Goal: Communication & Community: Connect with others

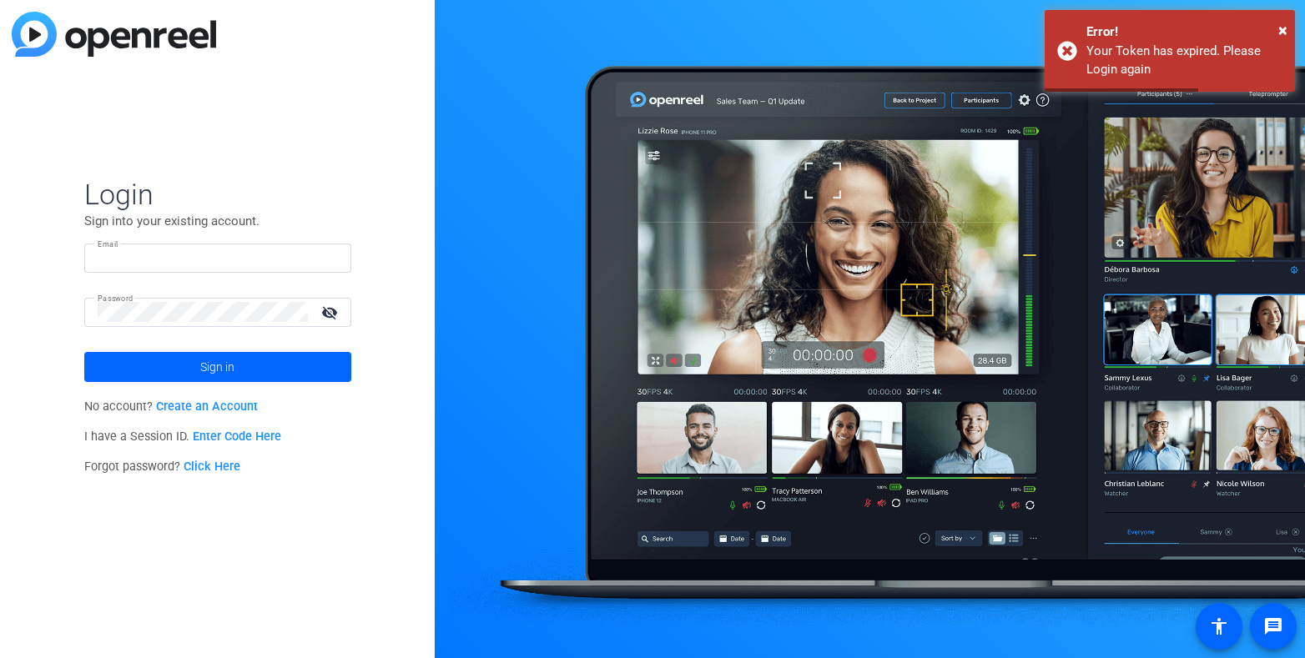
type input "[EMAIL_ADDRESS][DOMAIN_NAME]"
click at [329, 315] on mat-icon "visibility_off" at bounding box center [331, 312] width 40 height 24
click at [318, 375] on span at bounding box center [217, 367] width 267 height 40
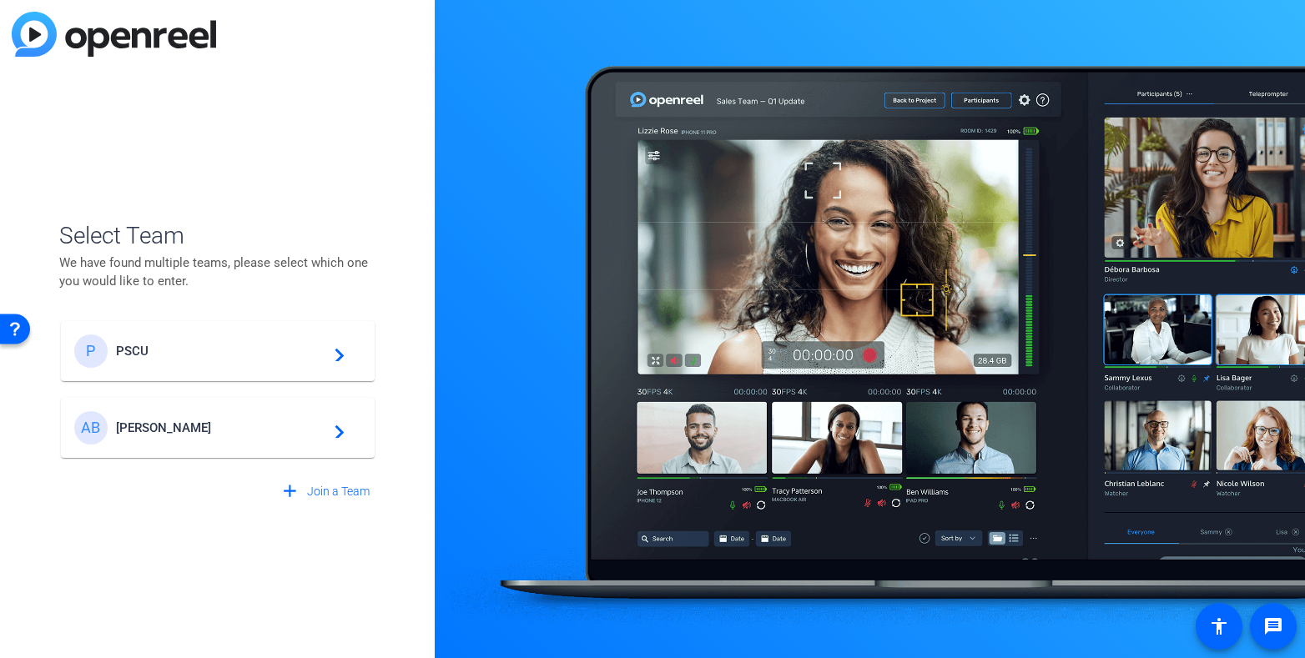
click at [281, 353] on span "PSCU" at bounding box center [220, 351] width 209 height 15
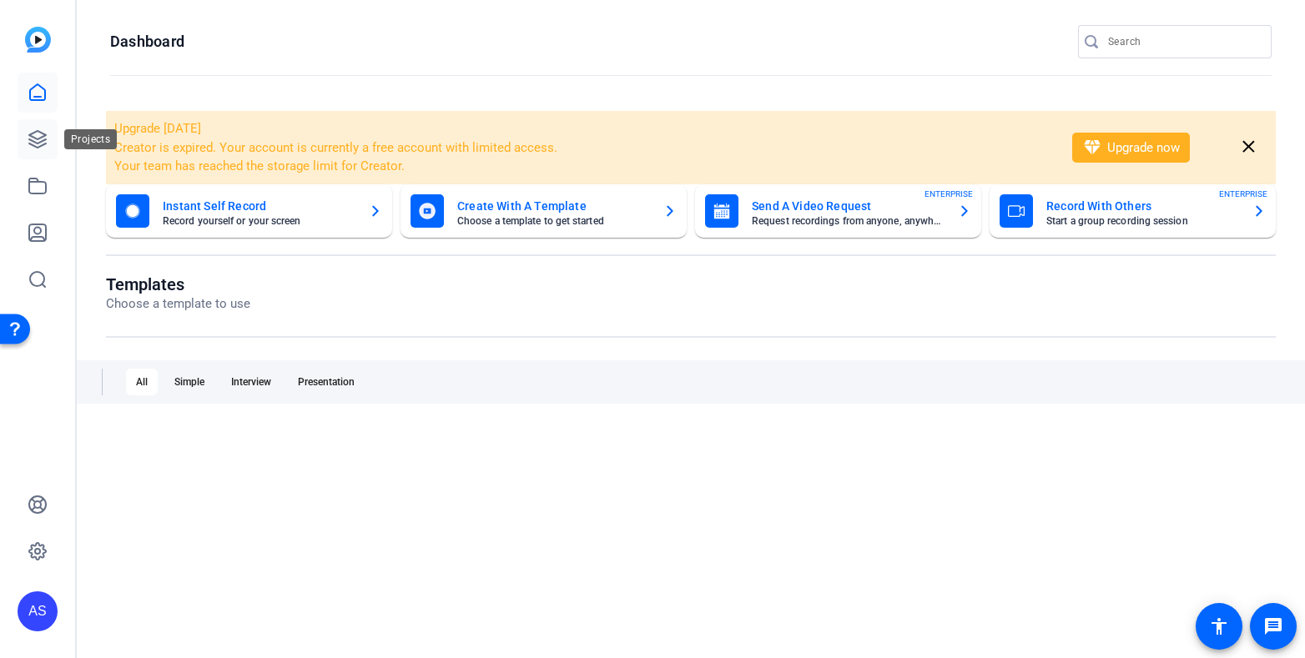
click at [37, 143] on icon at bounding box center [38, 139] width 20 height 20
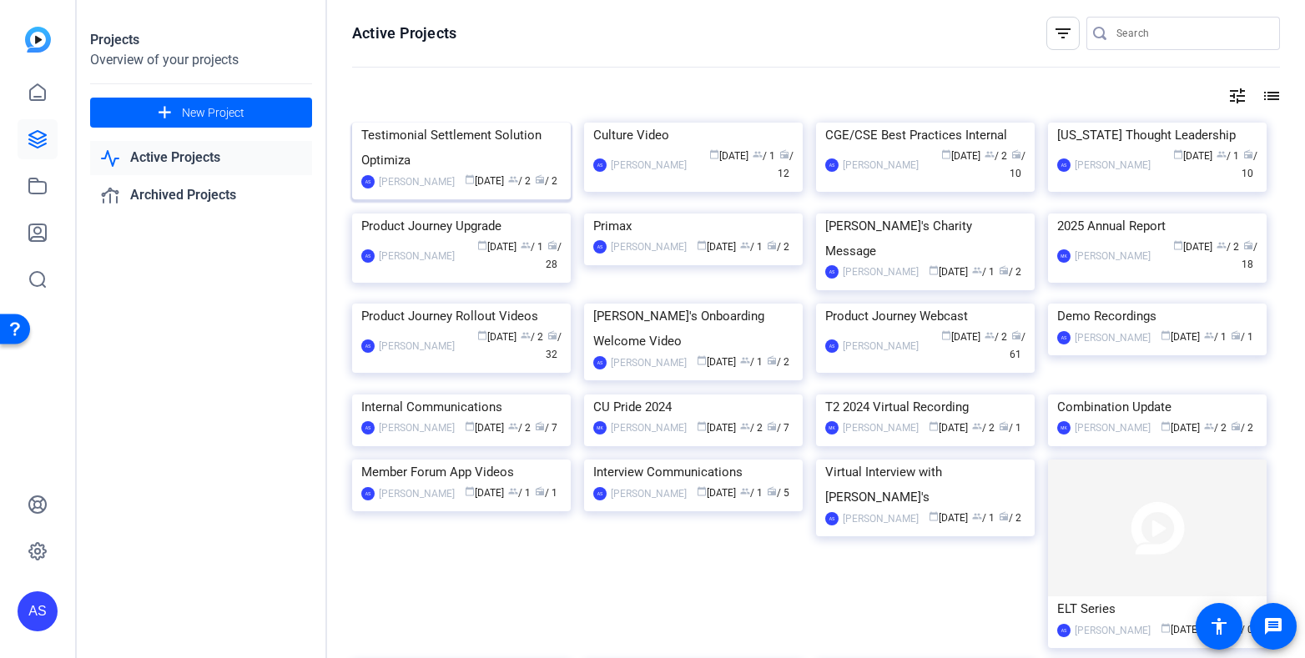
click at [469, 173] on div "Testimonial Settlement Solution Optimiza" at bounding box center [461, 148] width 200 height 50
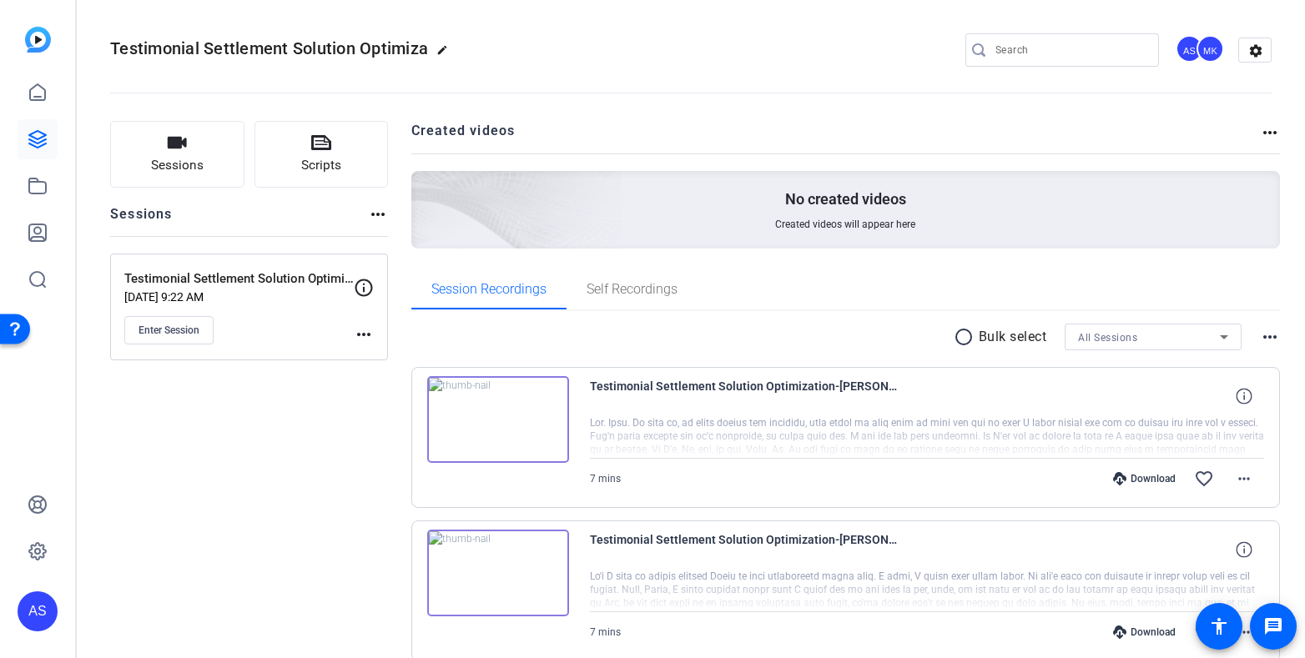
click at [367, 332] on mat-icon "more_horiz" at bounding box center [364, 335] width 20 height 20
click at [232, 279] on div at bounding box center [652, 329] width 1305 height 658
click at [184, 330] on span "Enter Session" at bounding box center [168, 330] width 61 height 13
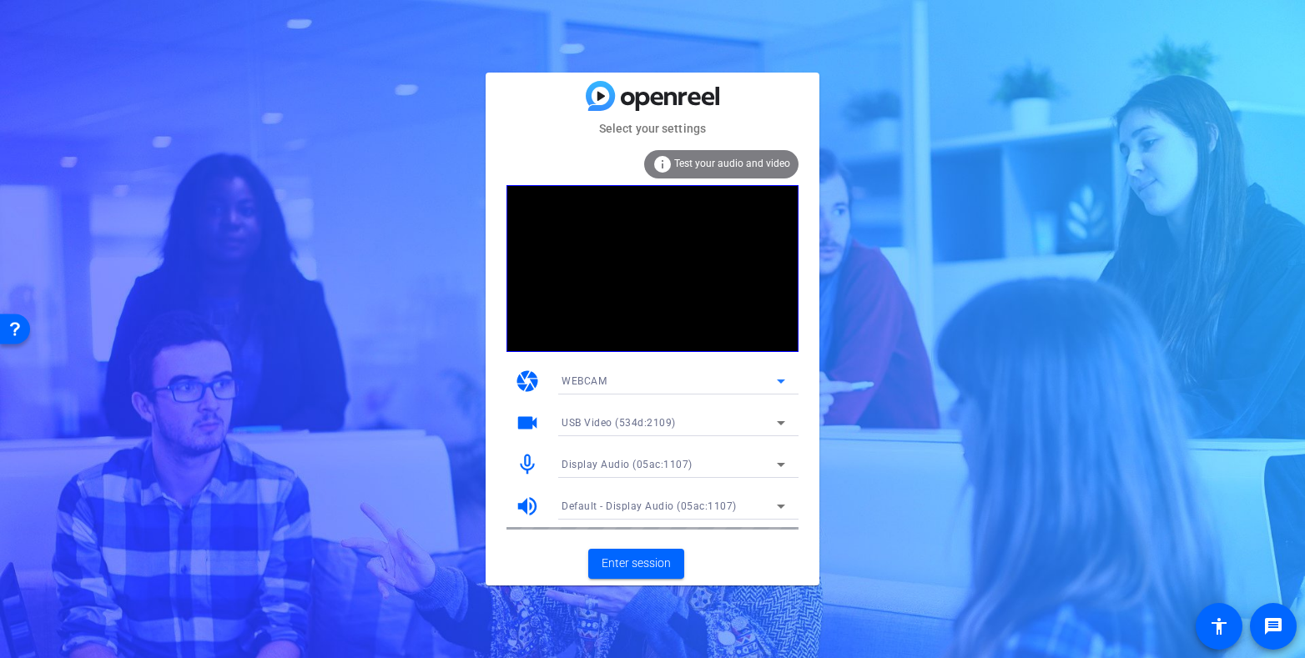
click at [781, 378] on icon at bounding box center [781, 381] width 20 height 20
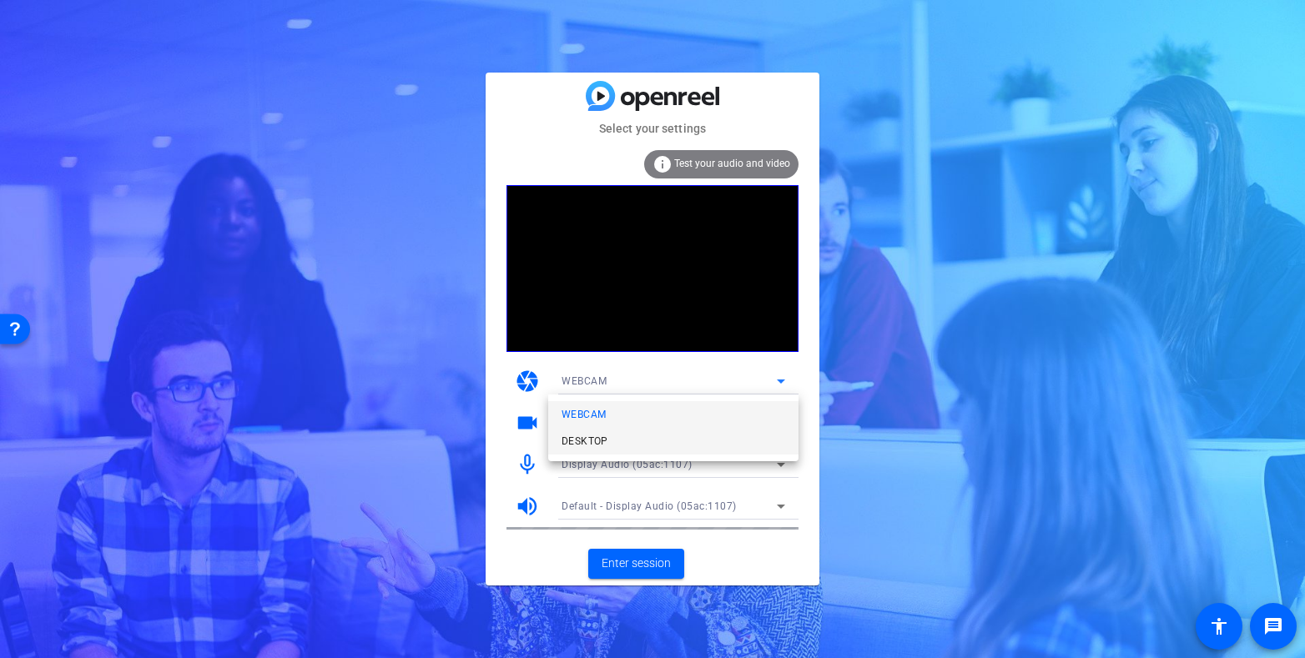
click at [607, 443] on span "DESKTOP" at bounding box center [584, 441] width 47 height 20
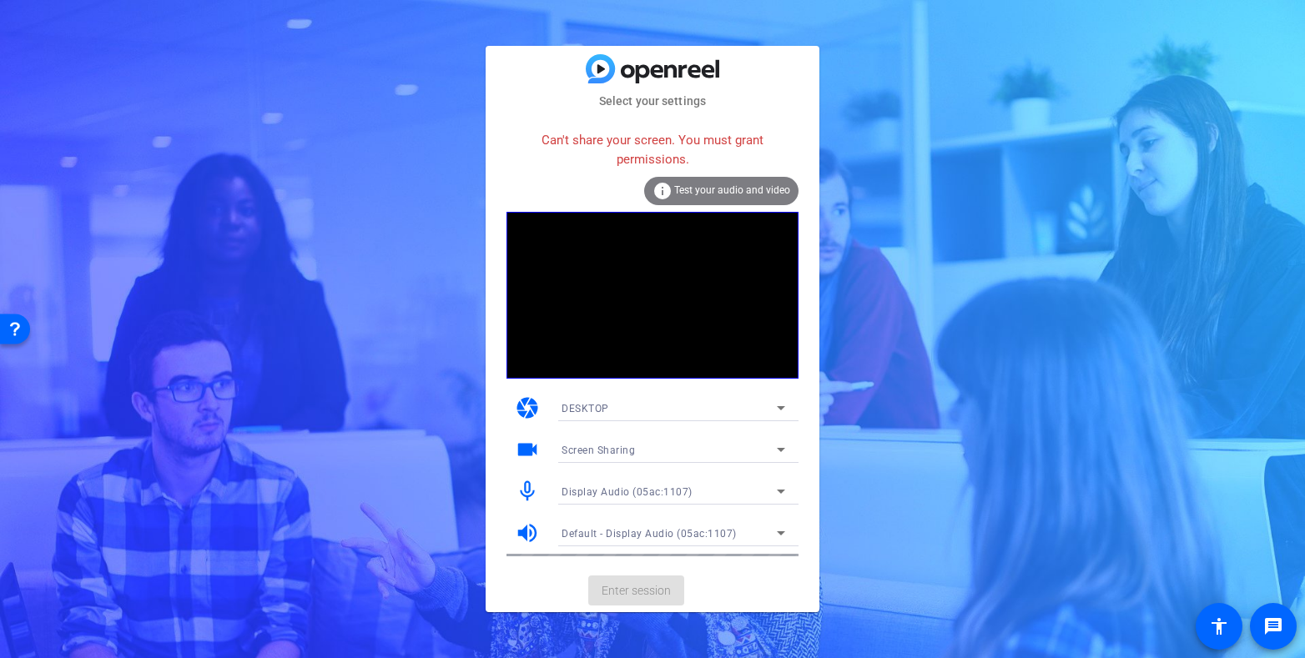
click at [662, 410] on div "DESKTOP" at bounding box center [668, 408] width 215 height 21
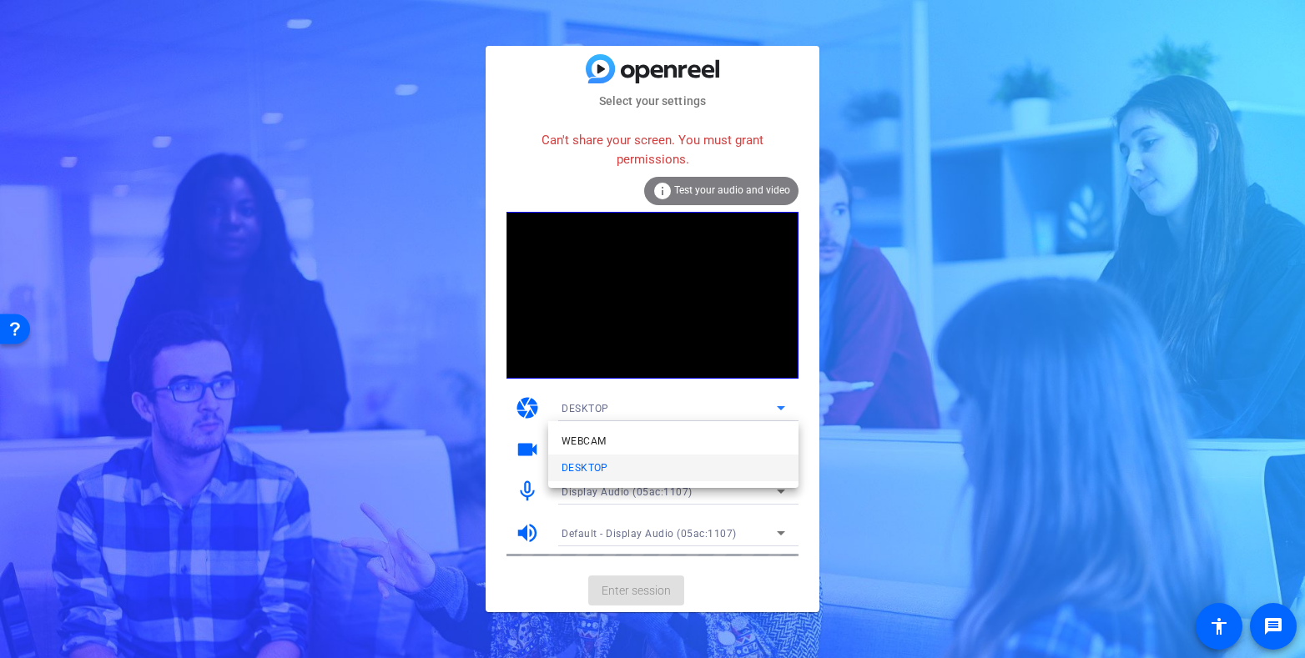
click at [622, 439] on mat-option "WEBCAM" at bounding box center [673, 441] width 250 height 27
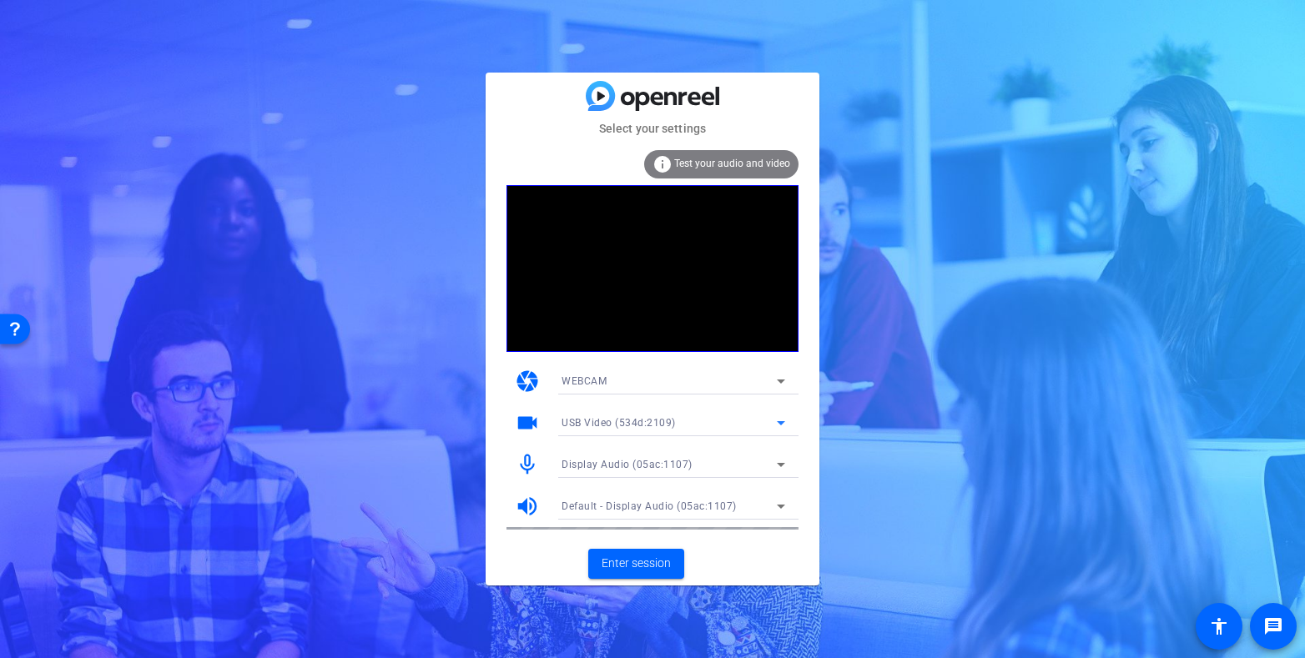
click at [704, 420] on div "USB Video (534d:2109)" at bounding box center [668, 422] width 215 height 21
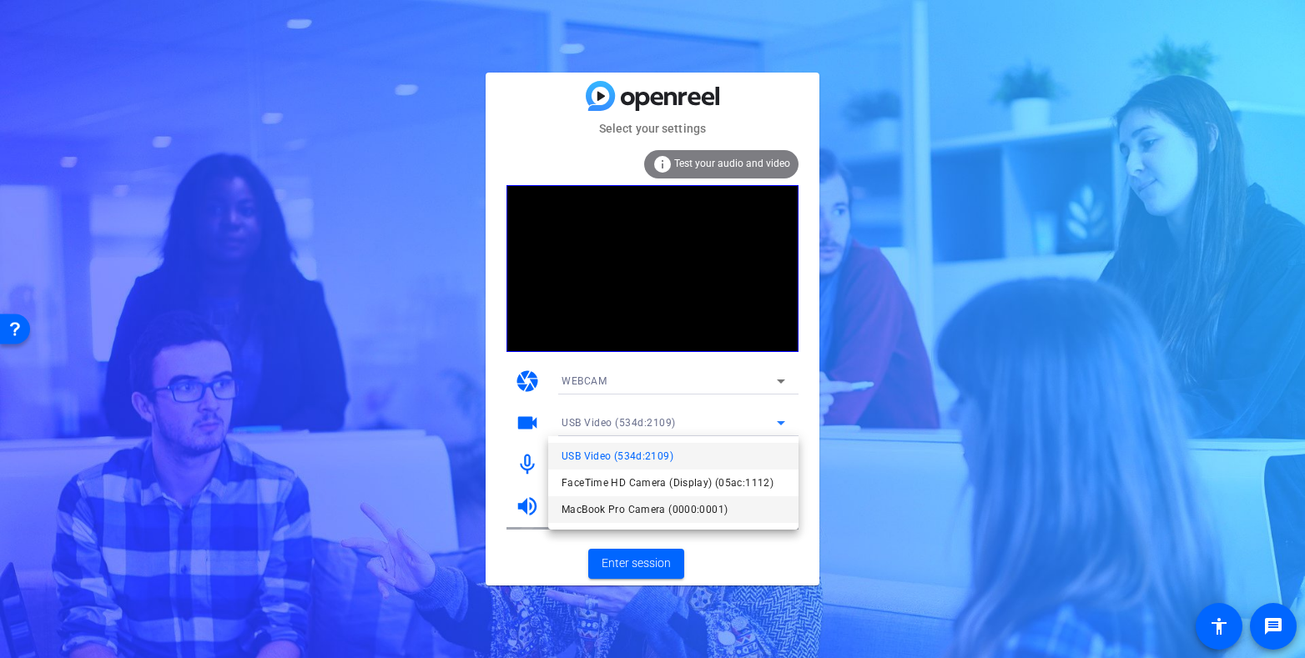
click at [639, 516] on span "MacBook Pro Camera (0000:0001)" at bounding box center [644, 510] width 166 height 20
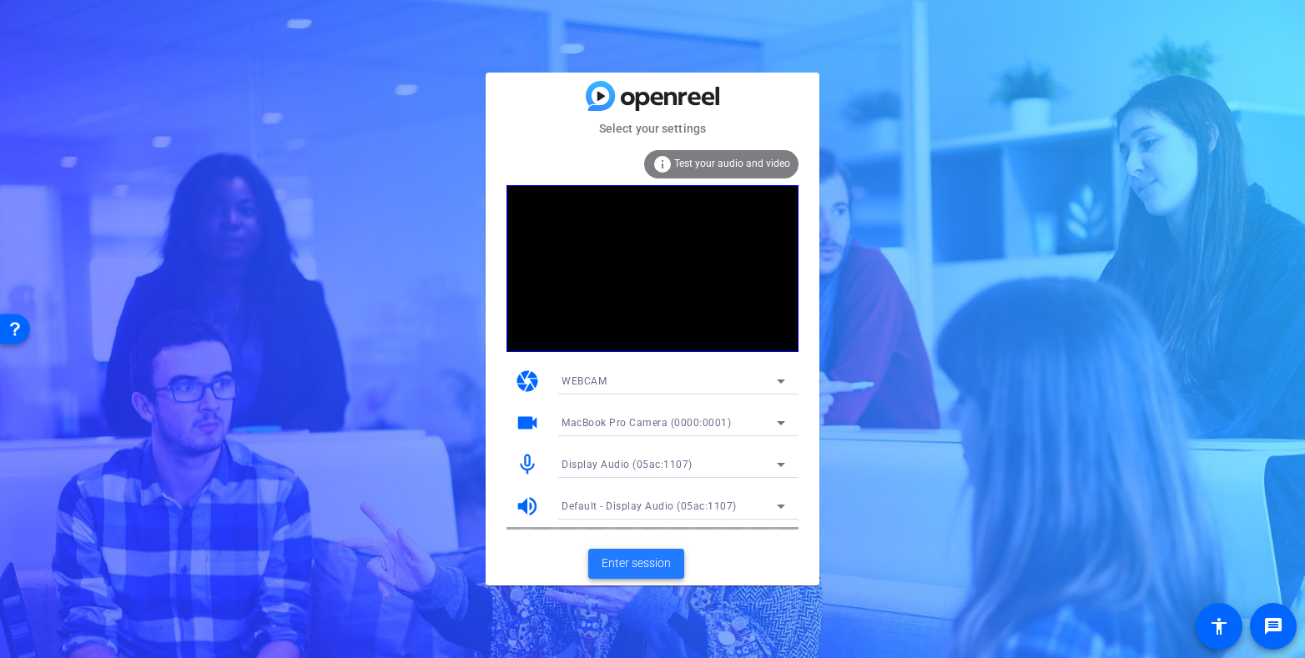
click at [638, 561] on span "Enter session" at bounding box center [636, 564] width 69 height 18
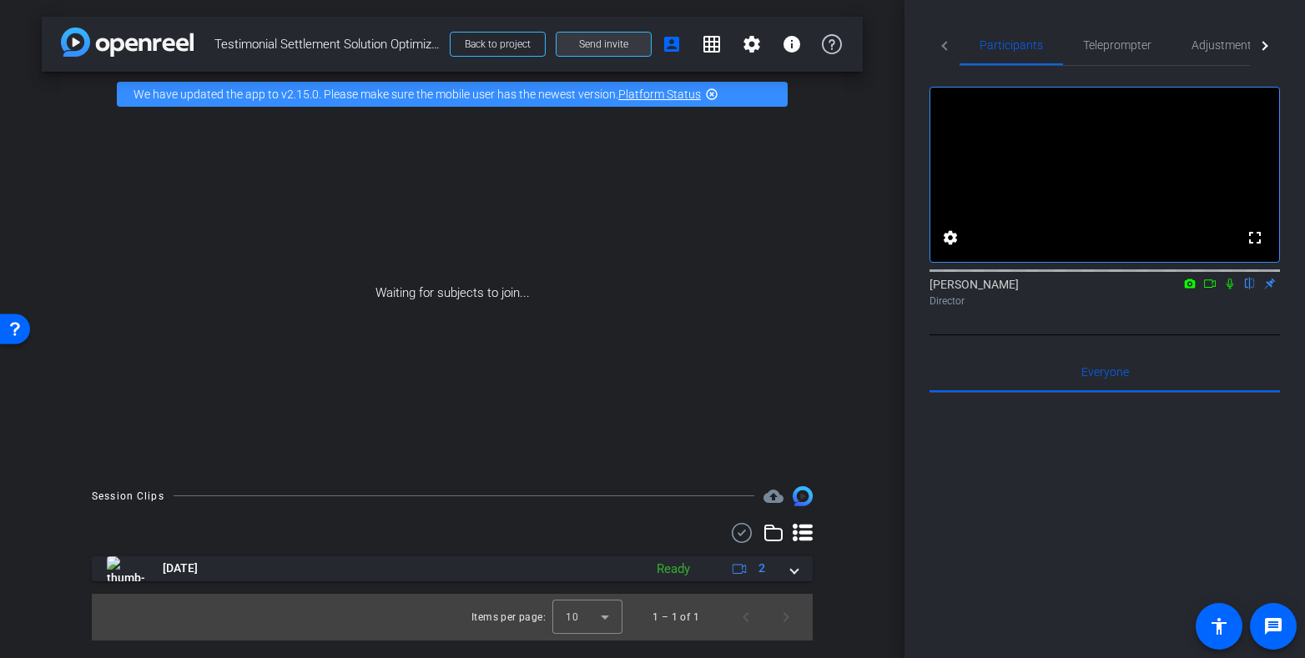
click at [596, 48] on span "Send invite" at bounding box center [603, 44] width 49 height 13
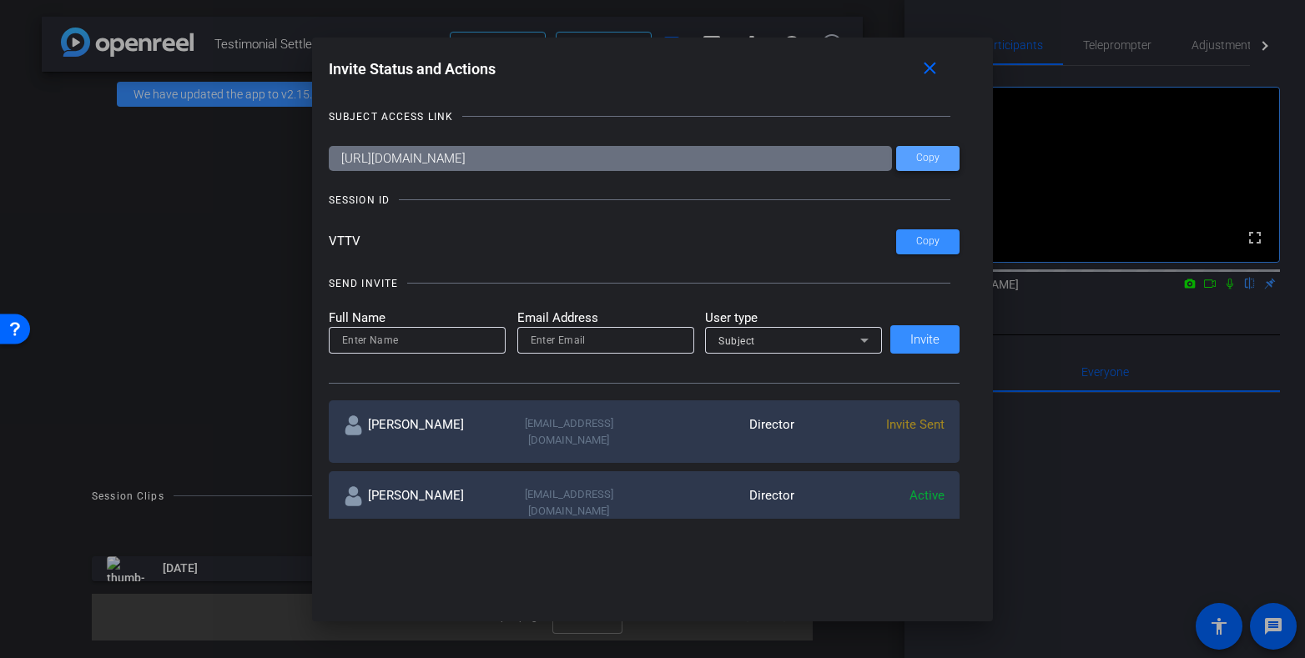
click at [934, 154] on span "Copy" at bounding box center [927, 158] width 23 height 13
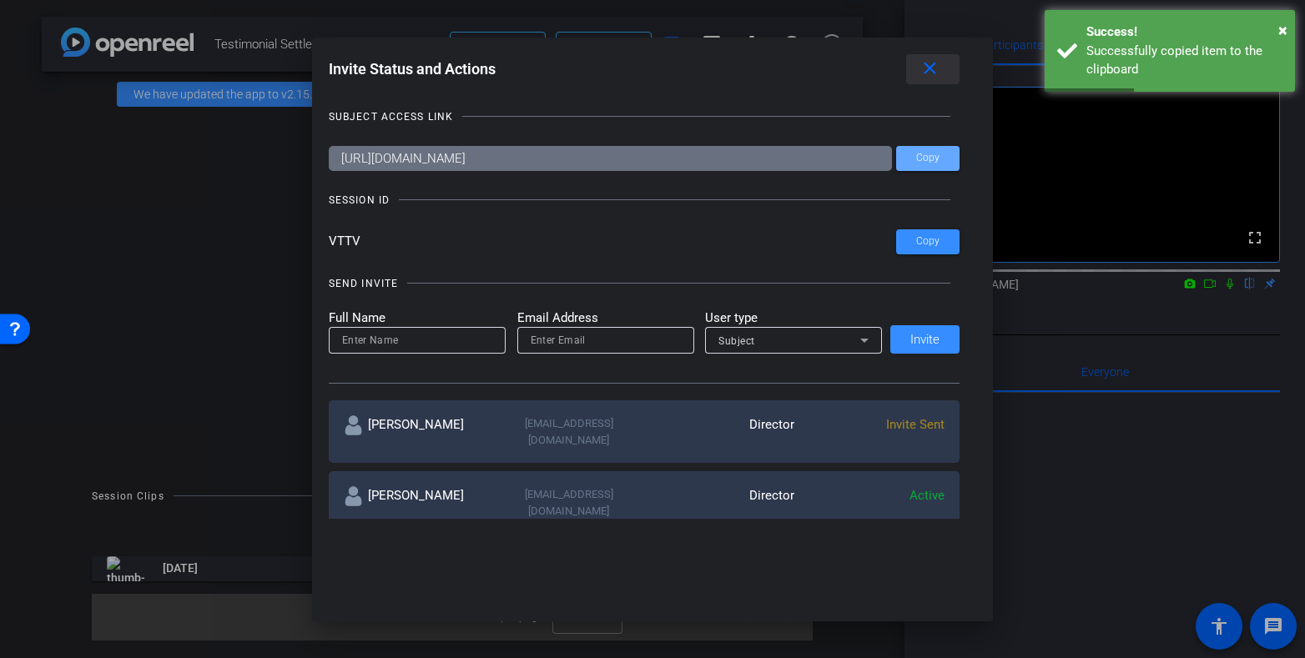
click at [931, 68] on mat-icon "close" at bounding box center [929, 68] width 21 height 21
